Goal: Task Accomplishment & Management: Manage account settings

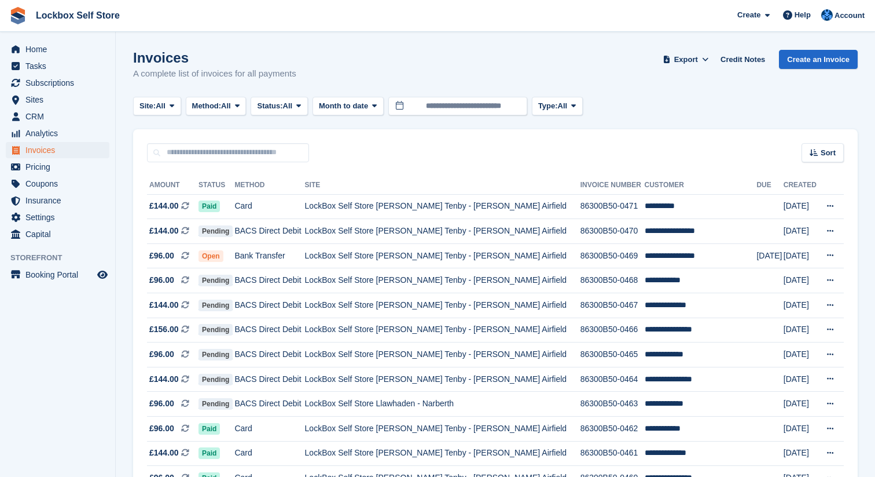
scroll to position [31, 0]
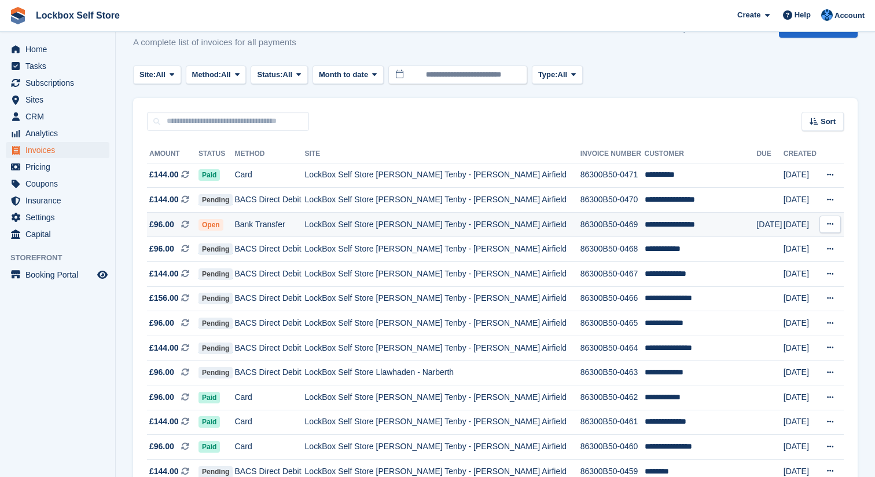
click at [372, 231] on td "LockBox Self Store [PERSON_NAME] Tenby - [PERSON_NAME] Airfield" at bounding box center [443, 224] width 276 height 25
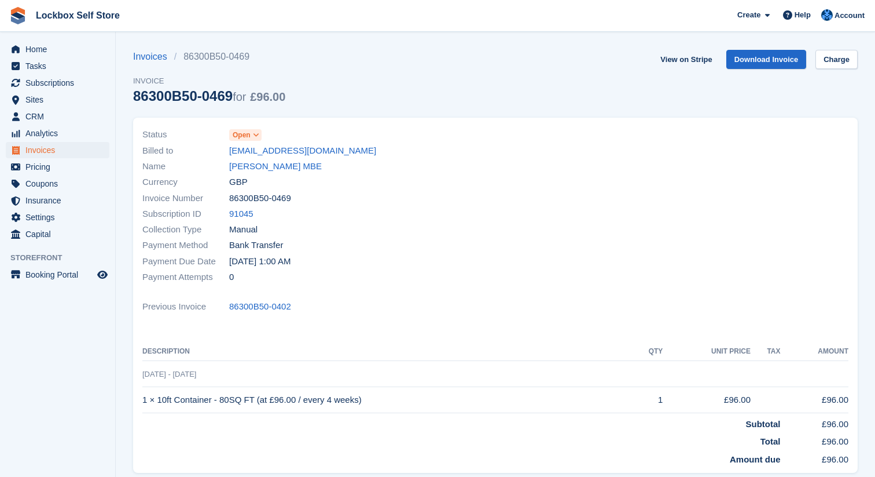
click at [250, 138] on span "Open" at bounding box center [242, 135] width 18 height 10
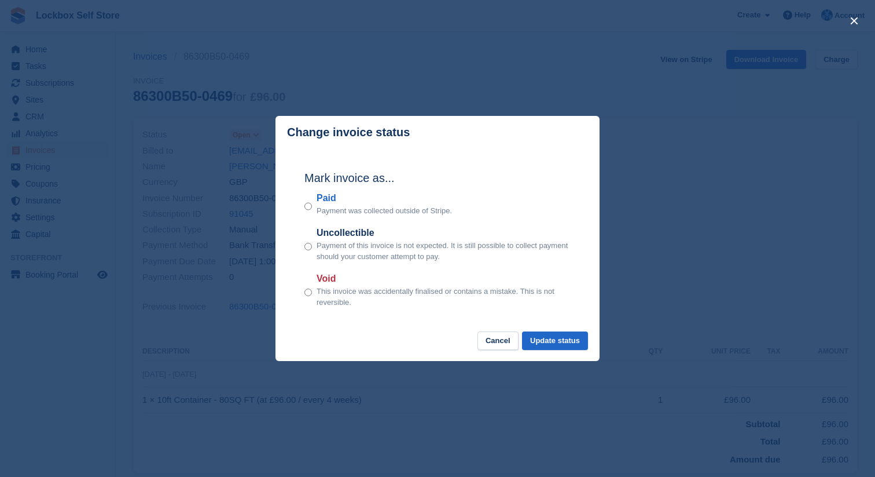
click at [318, 199] on label "Paid" at bounding box center [384, 198] width 135 height 14
click at [573, 340] on button "Update status" at bounding box center [555, 340] width 66 height 19
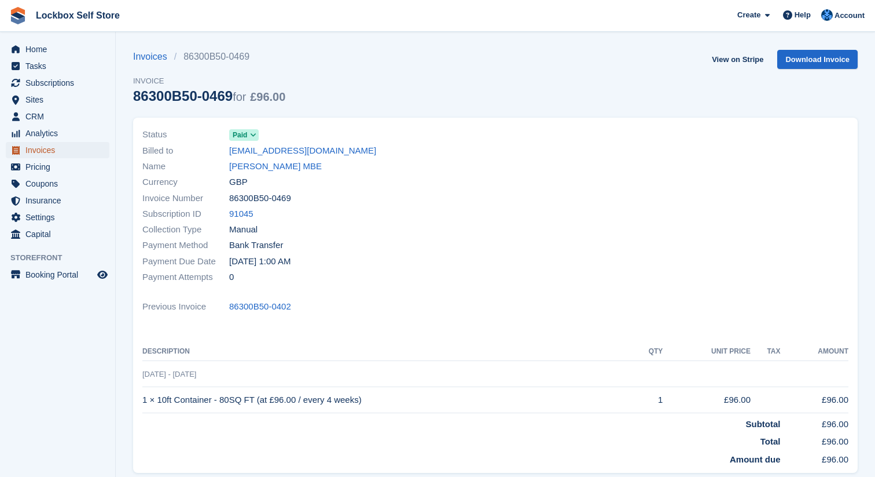
click at [51, 151] on span "Invoices" at bounding box center [59, 150] width 69 height 16
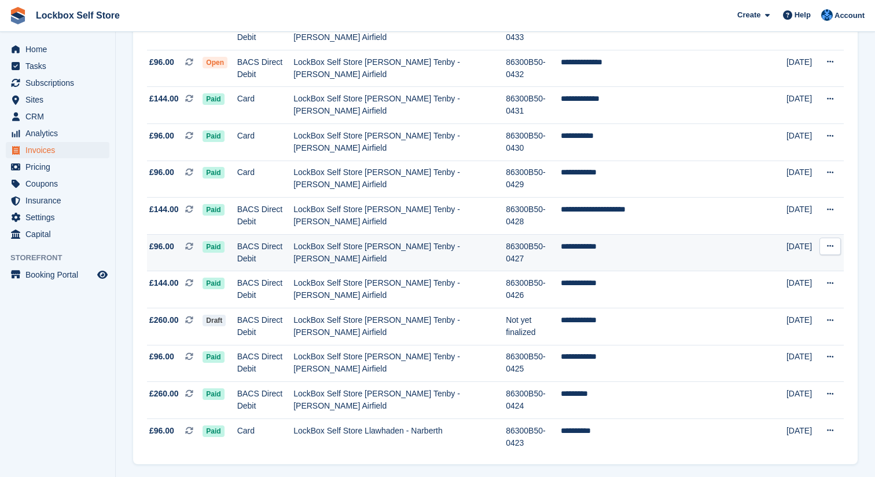
scroll to position [1604, 0]
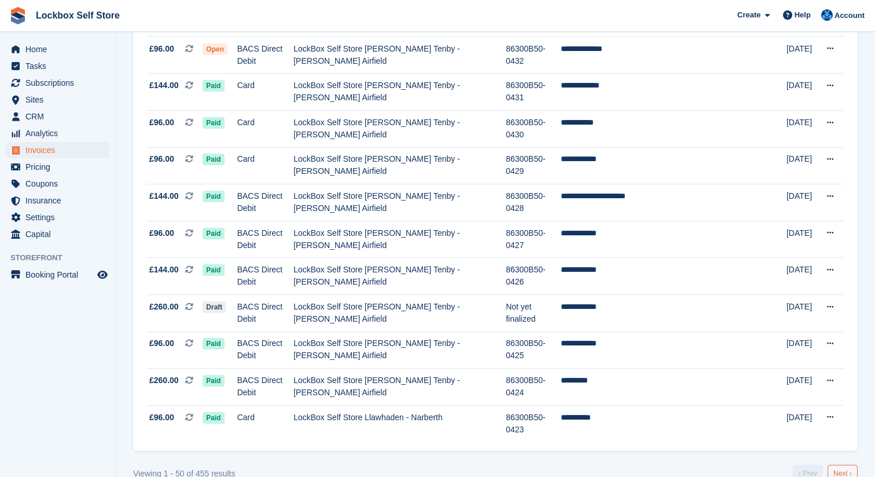
click at [840, 464] on link "Next ›" at bounding box center [843, 472] width 30 height 17
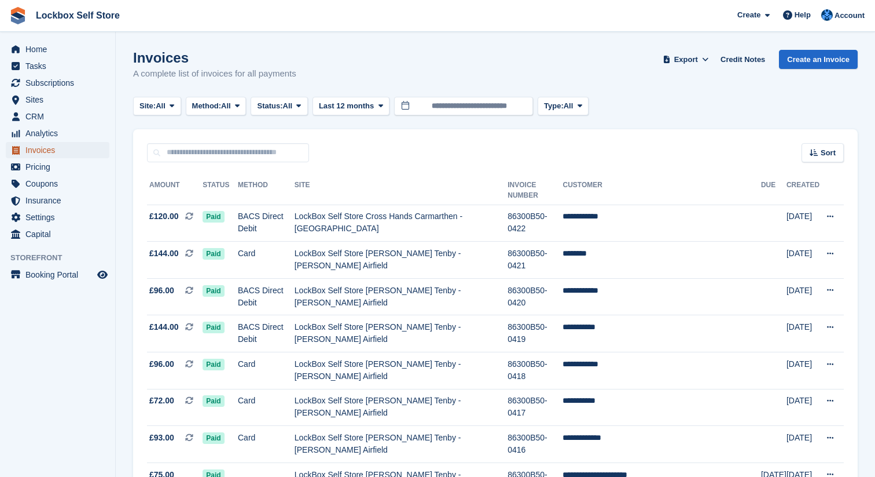
click at [20, 155] on span "menu" at bounding box center [16, 150] width 14 height 14
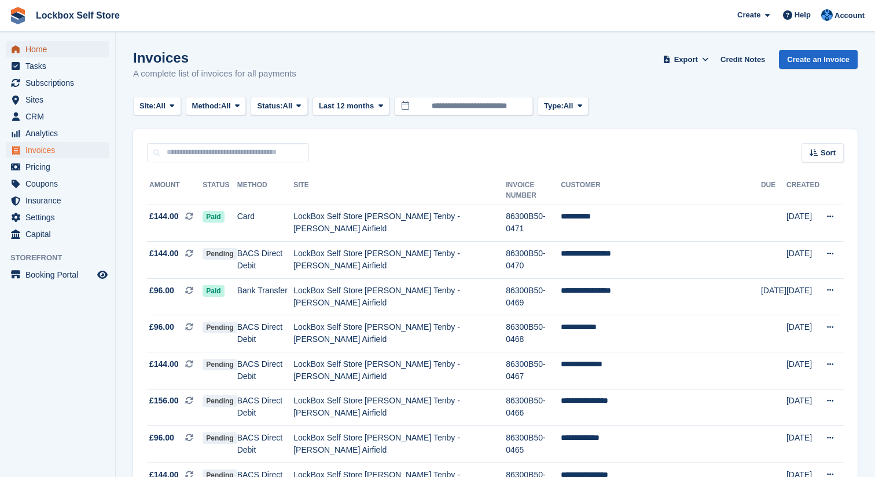
click at [44, 45] on span "Home" at bounding box center [59, 49] width 69 height 16
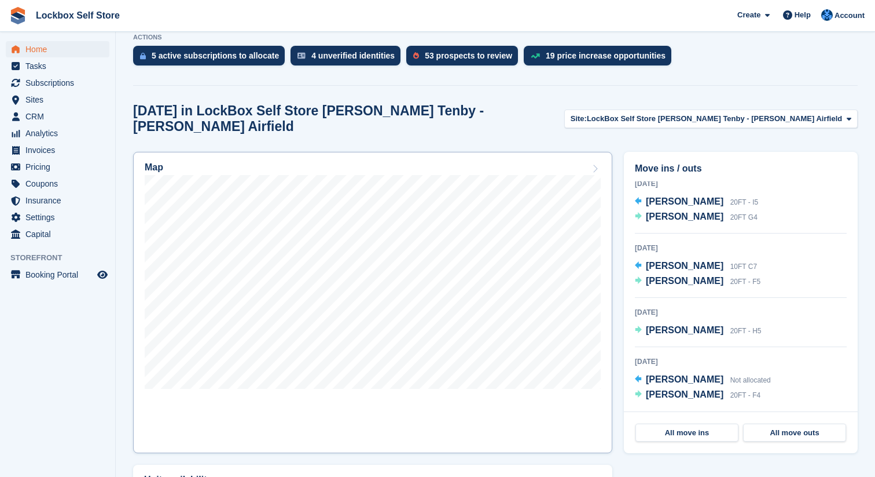
scroll to position [244, 0]
